Goal: Information Seeking & Learning: Compare options

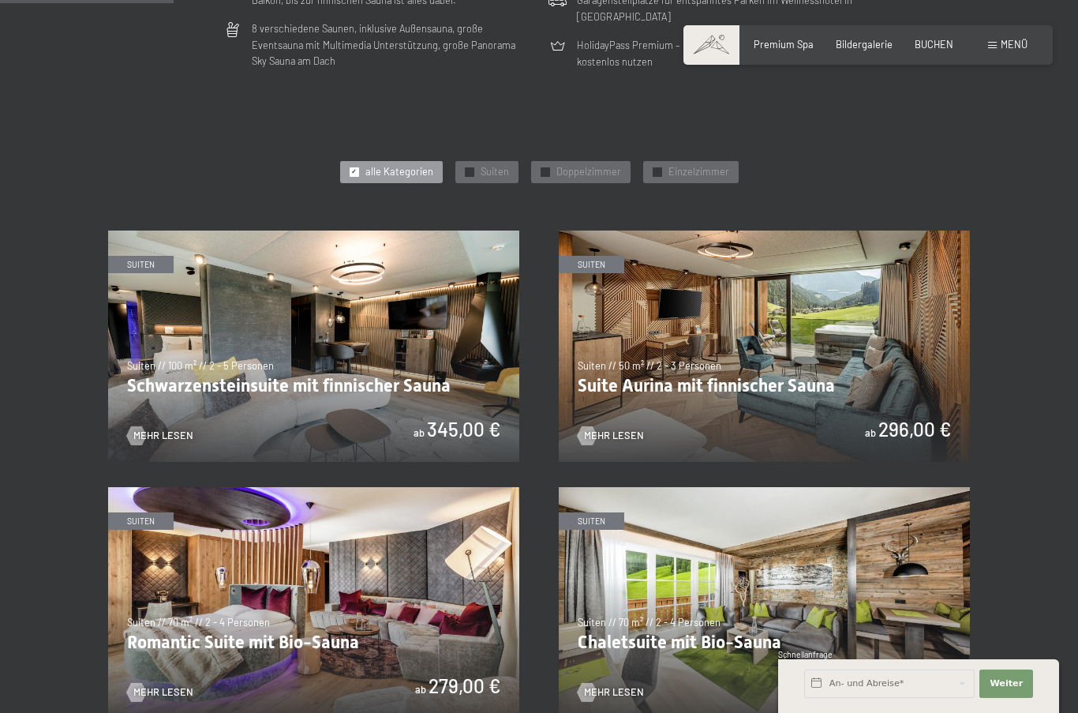
scroll to position [613, 0]
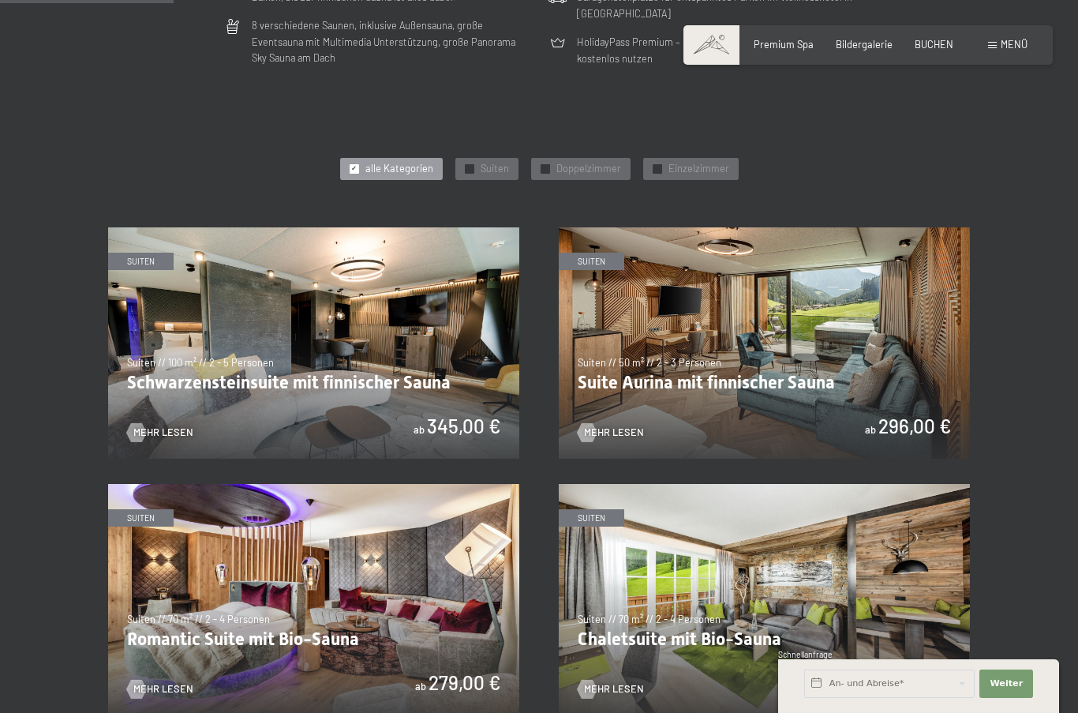
click at [329, 571] on img at bounding box center [313, 599] width 411 height 231
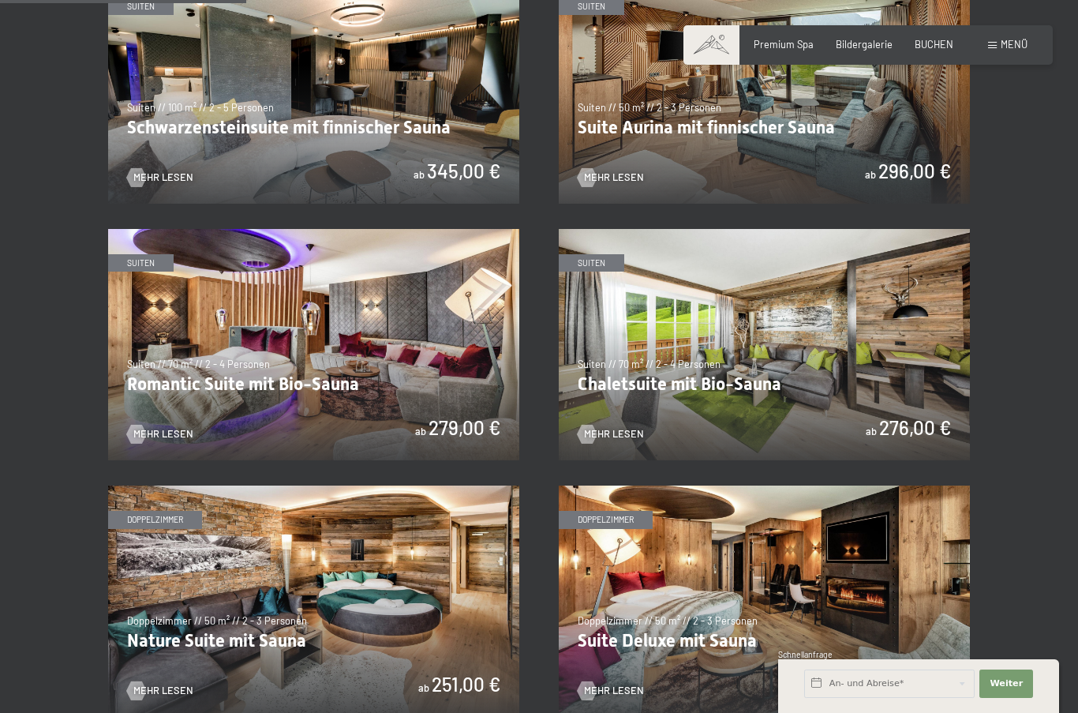
scroll to position [870, 0]
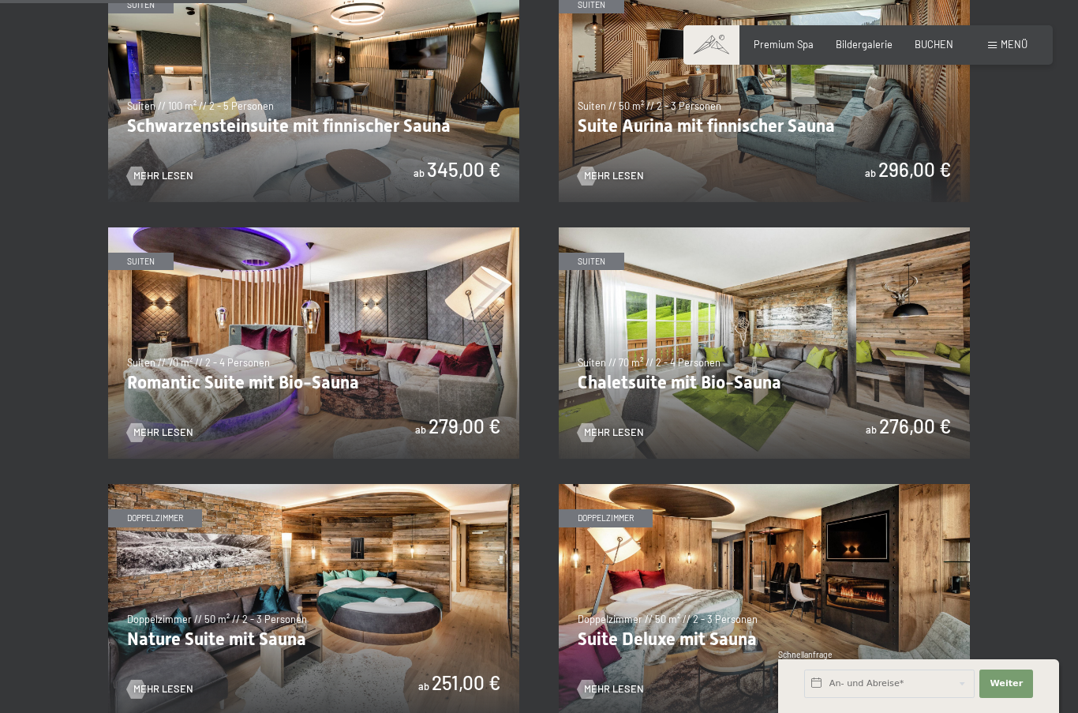
click at [638, 326] on img at bounding box center [764, 342] width 411 height 231
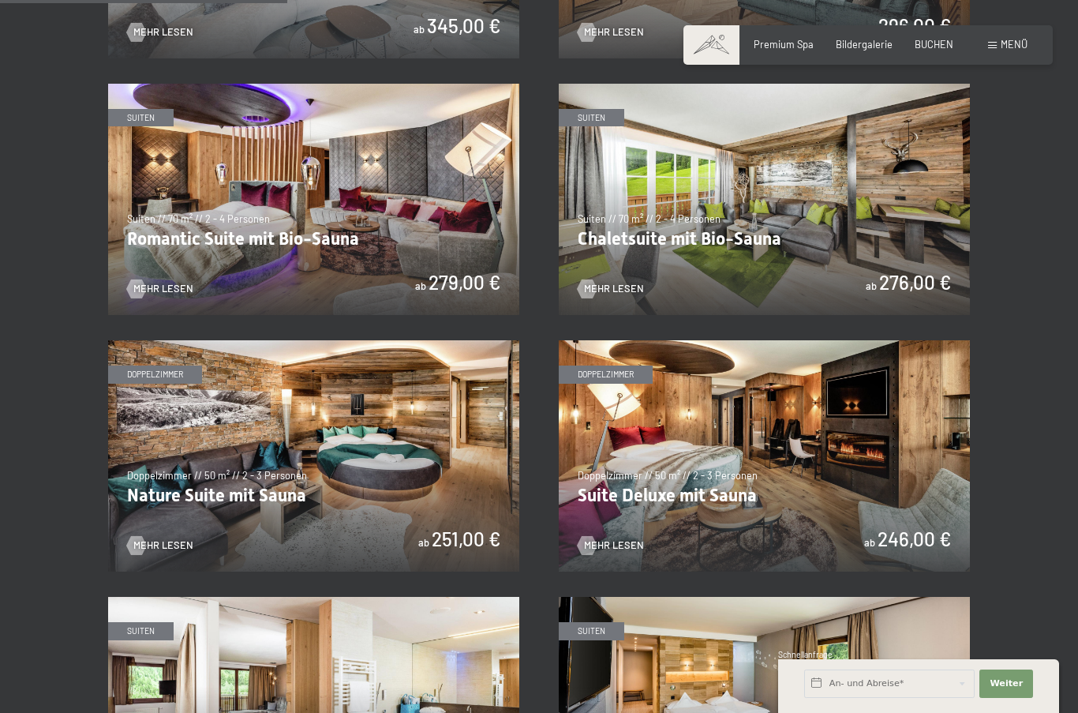
scroll to position [1023, 0]
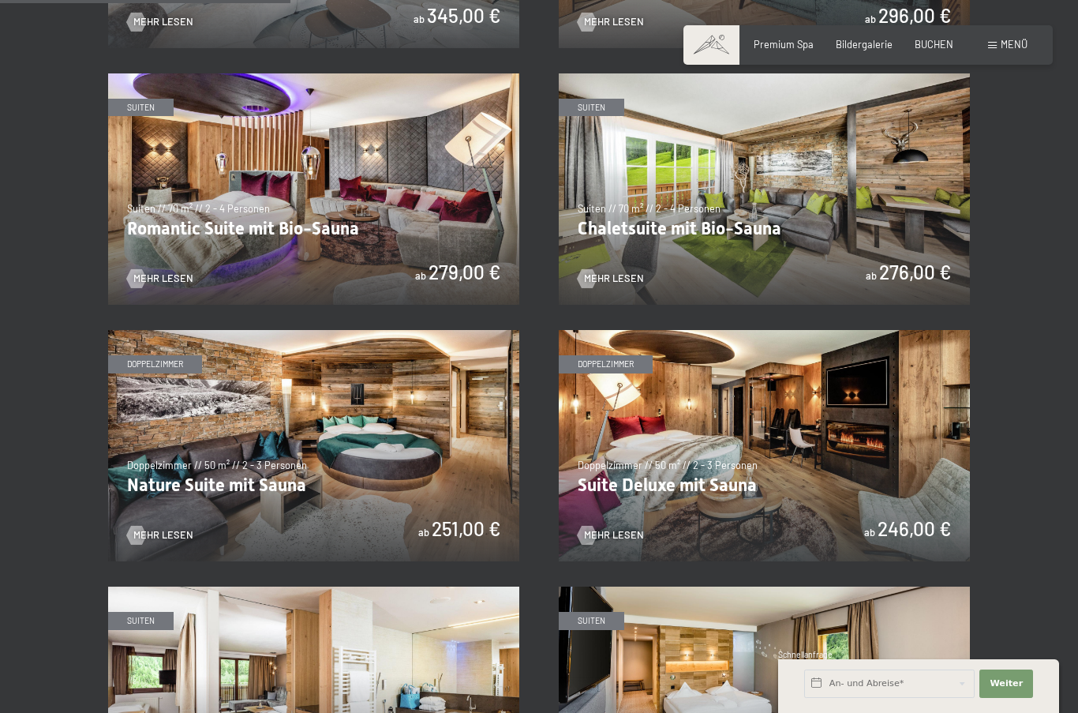
click at [278, 388] on img at bounding box center [313, 445] width 411 height 231
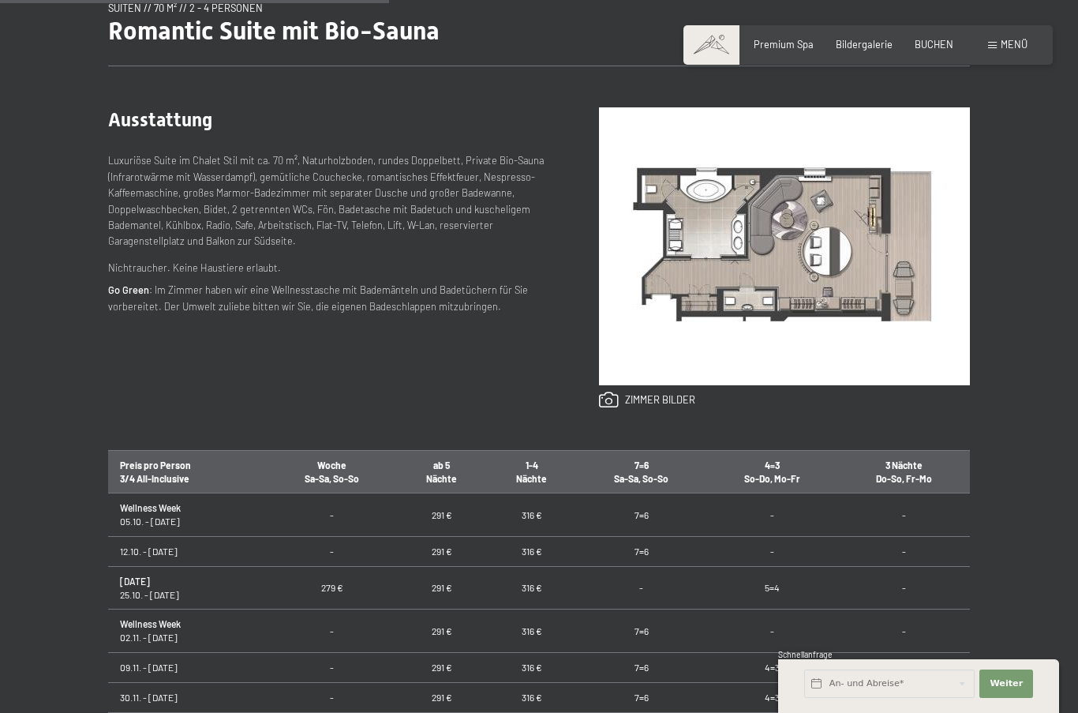
scroll to position [558, 0]
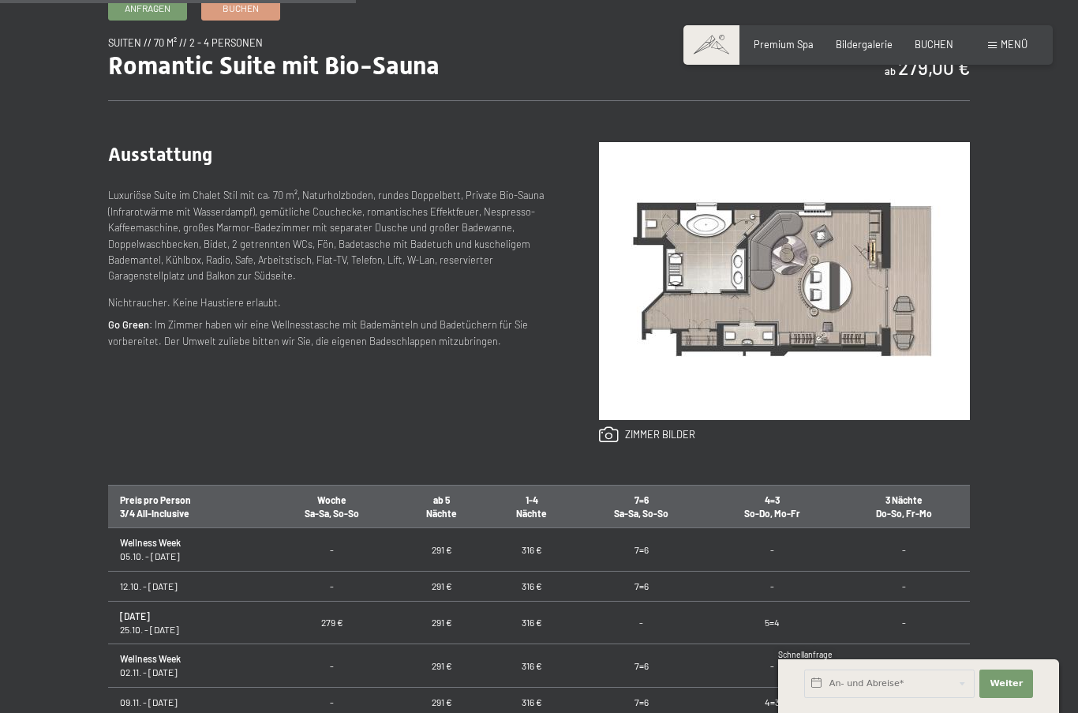
click at [725, 311] on img at bounding box center [784, 281] width 371 height 278
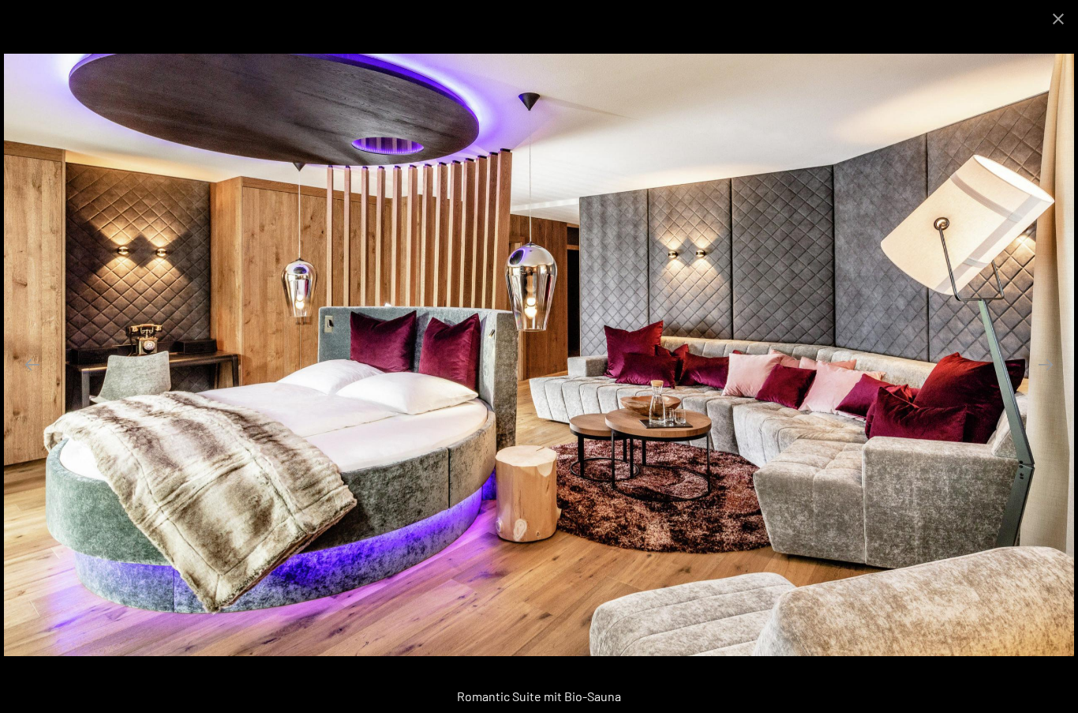
click at [1057, 14] on button "Close gallery" at bounding box center [1057, 18] width 39 height 37
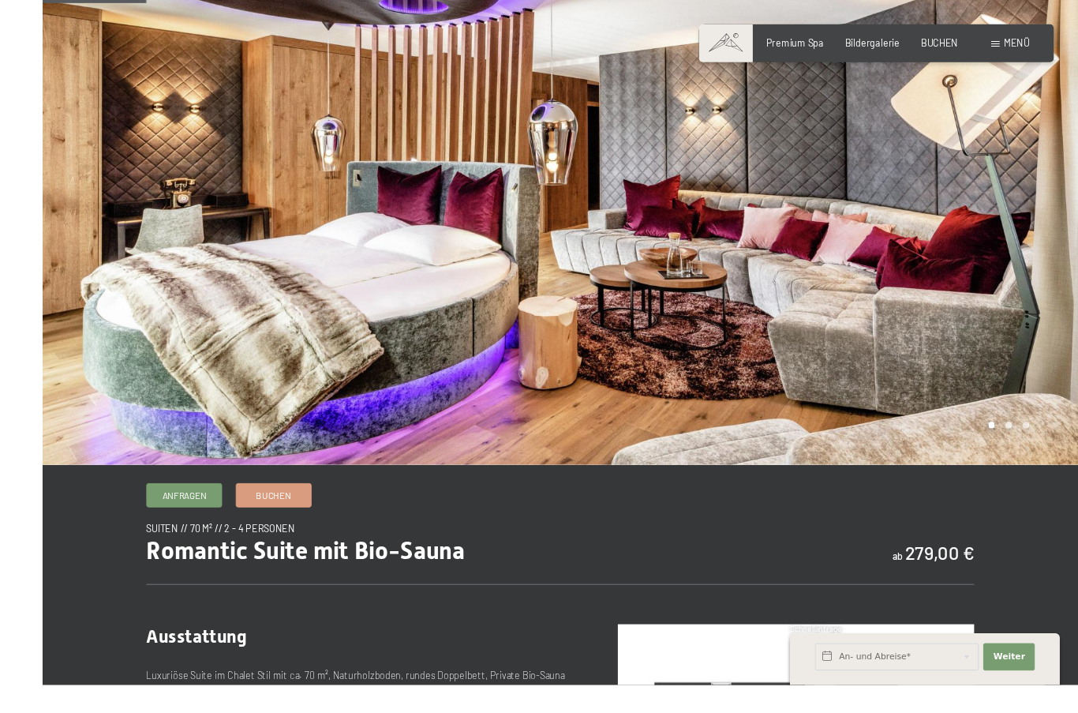
scroll to position [171, 0]
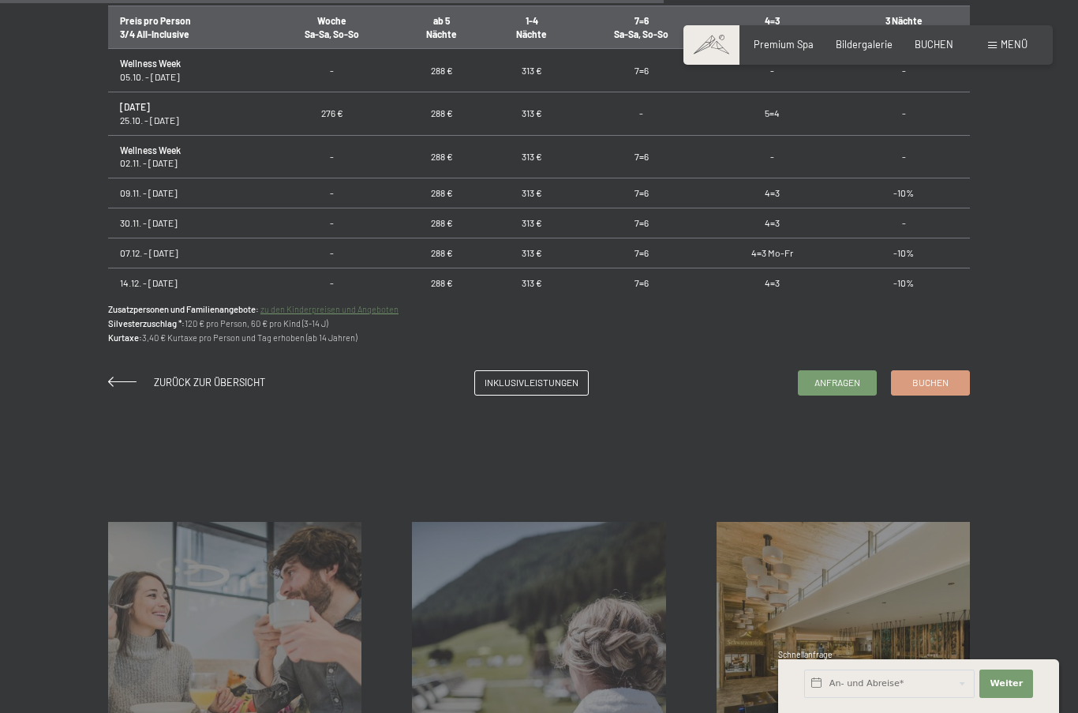
scroll to position [992, 0]
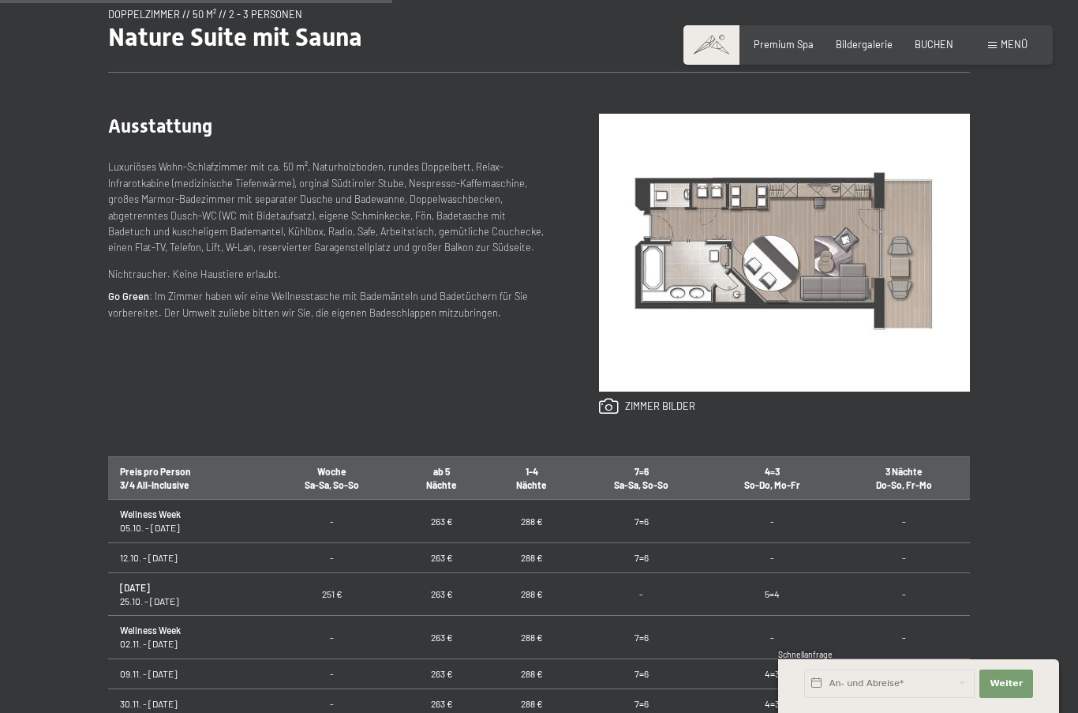
scroll to position [592, 0]
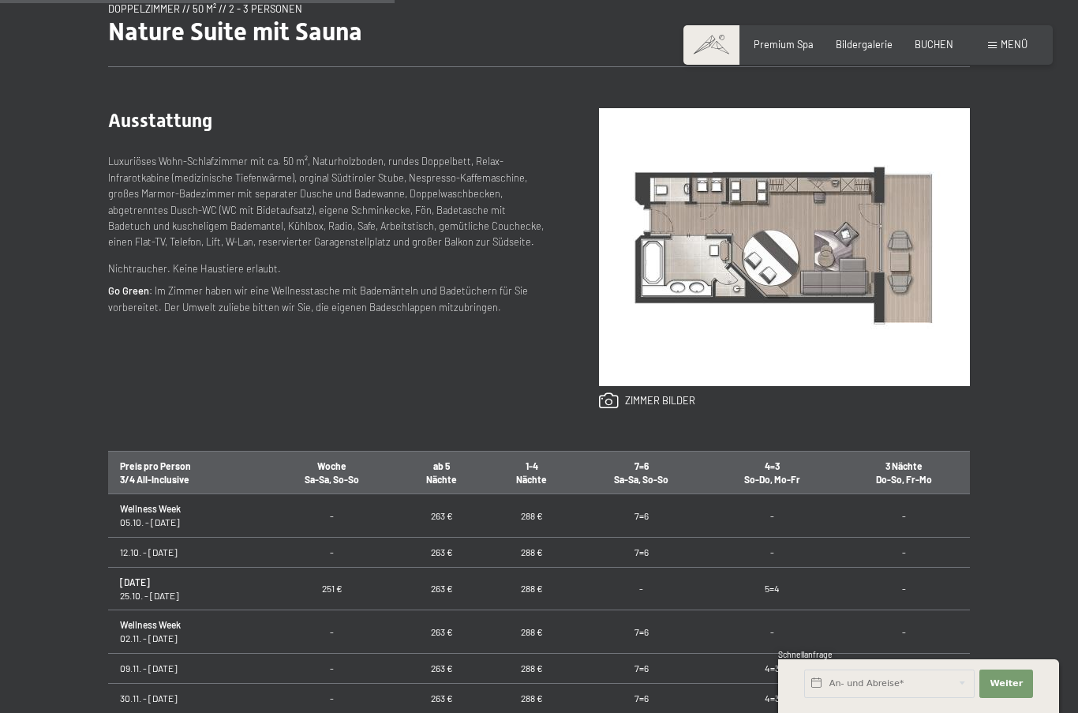
click at [675, 286] on img at bounding box center [784, 247] width 371 height 278
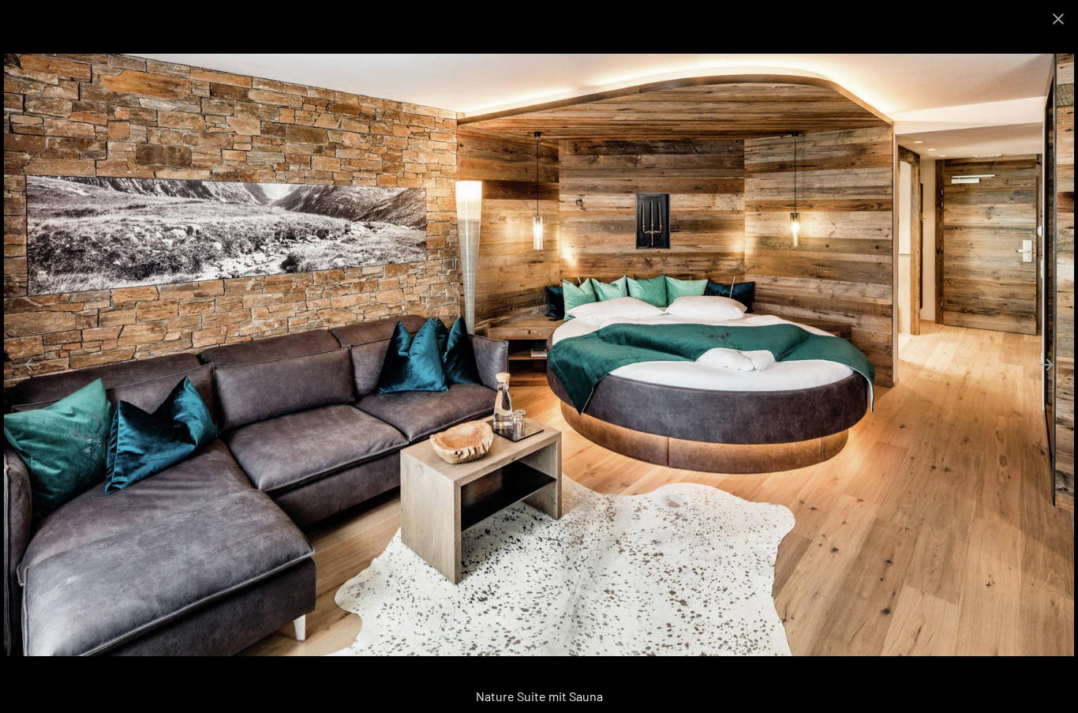
scroll to position [680, 0]
click at [1050, 16] on button "Close gallery" at bounding box center [1057, 18] width 39 height 37
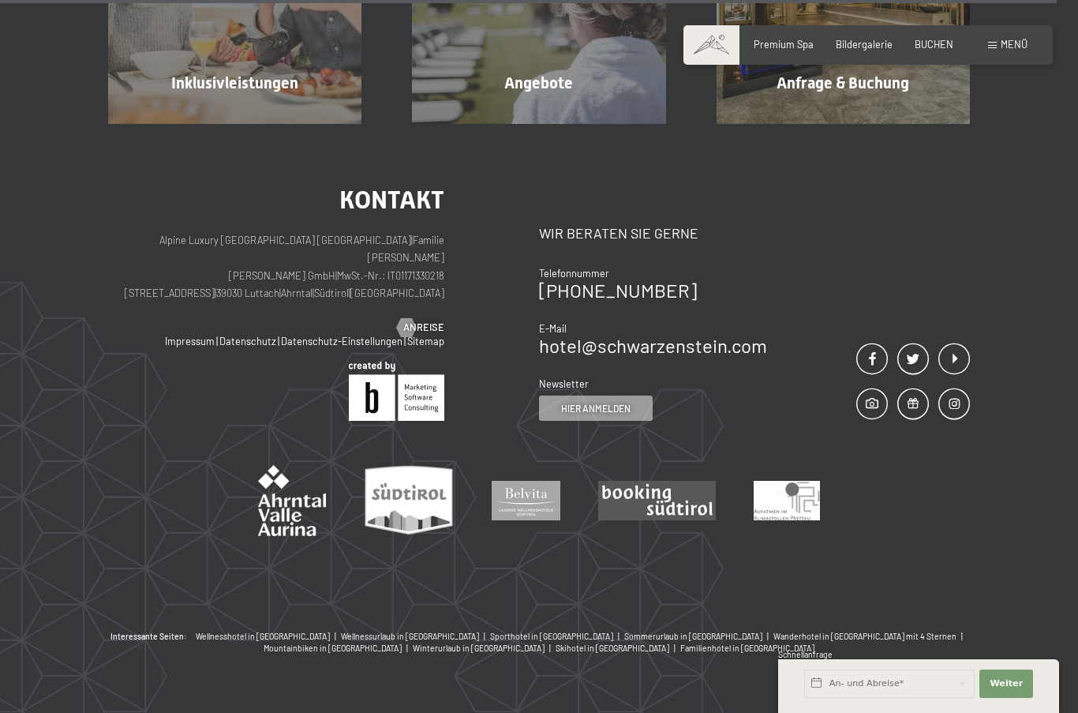
scroll to position [1679, 0]
